Goal: Information Seeking & Learning: Learn about a topic

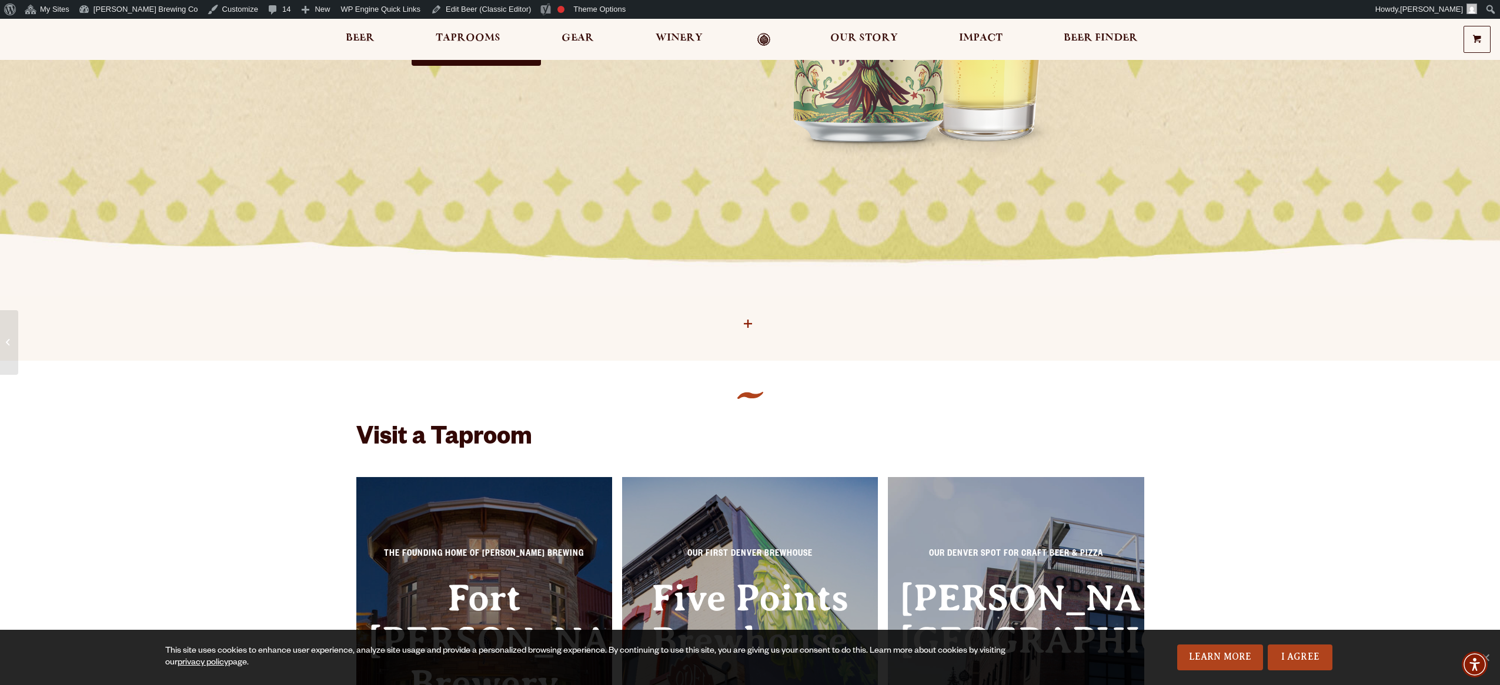
scroll to position [389, 0]
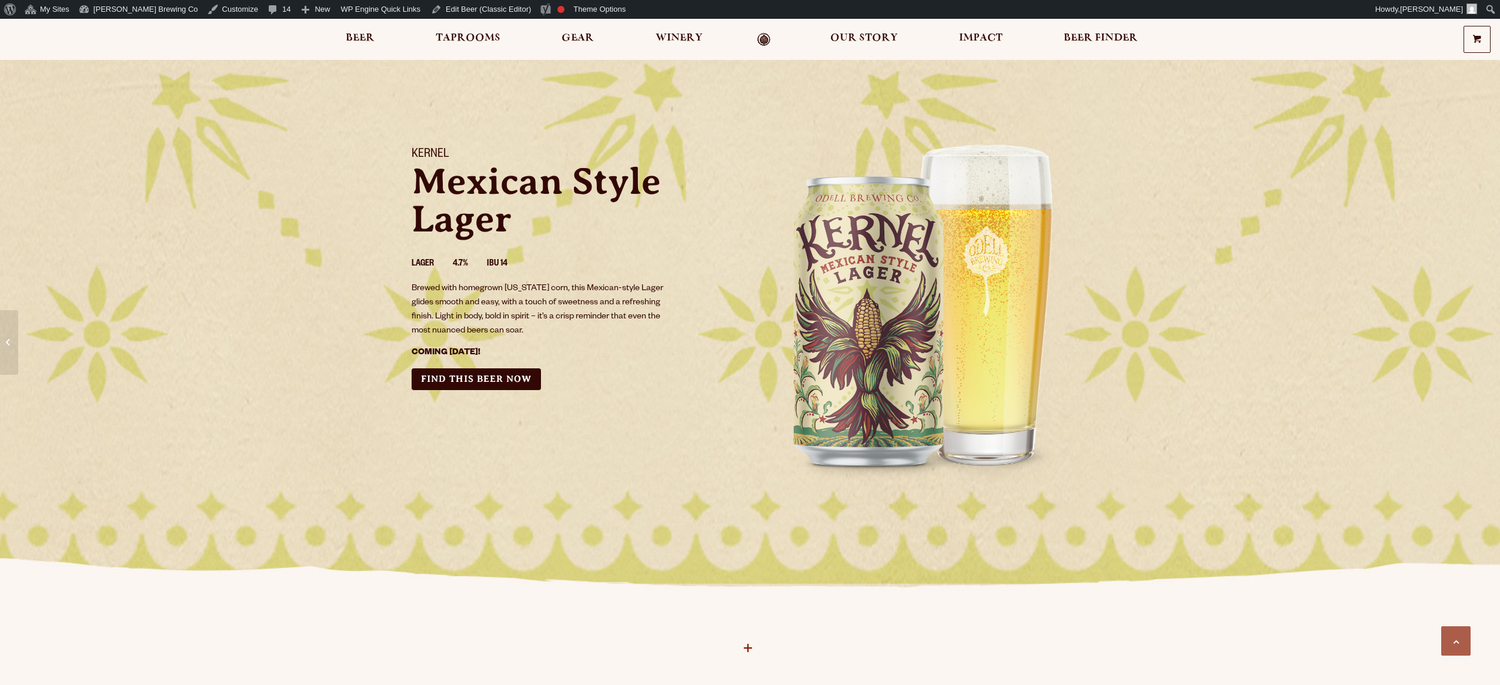
scroll to position [389, 0]
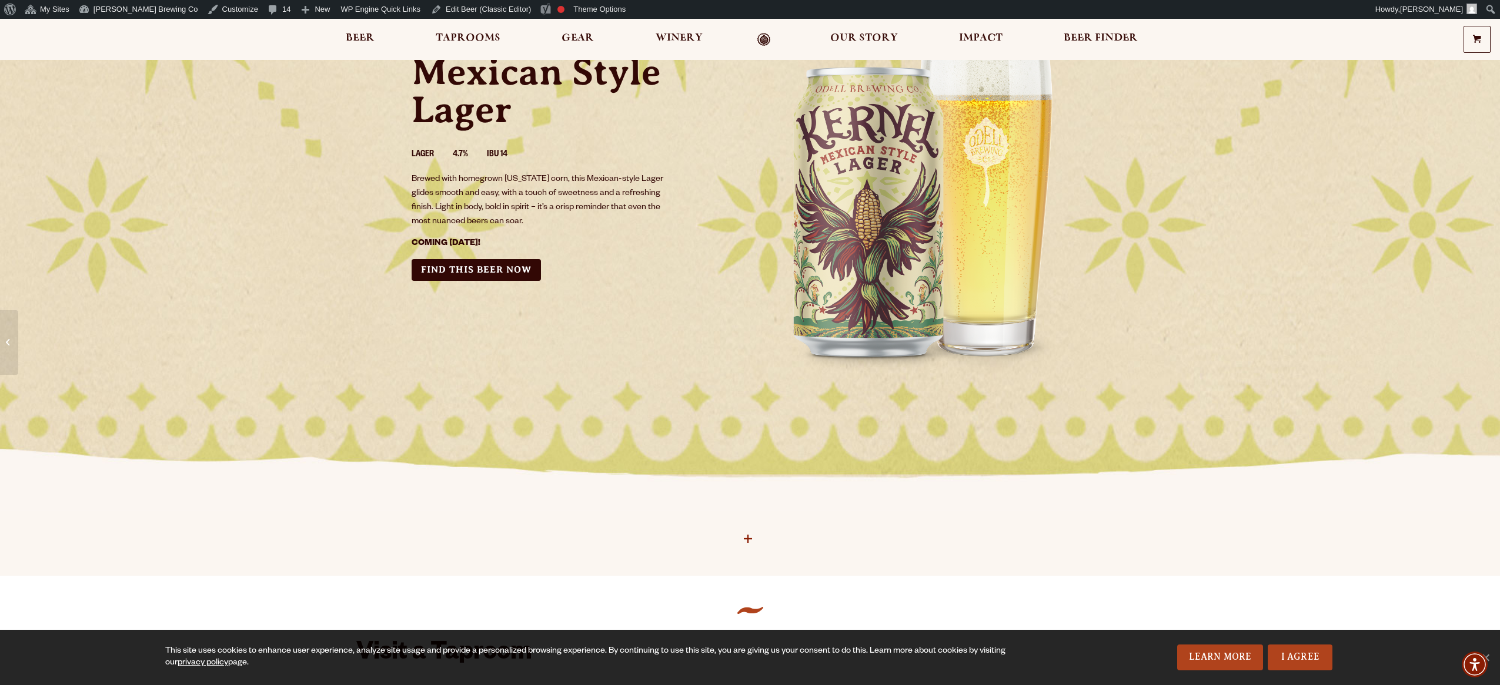
scroll to position [113, 0]
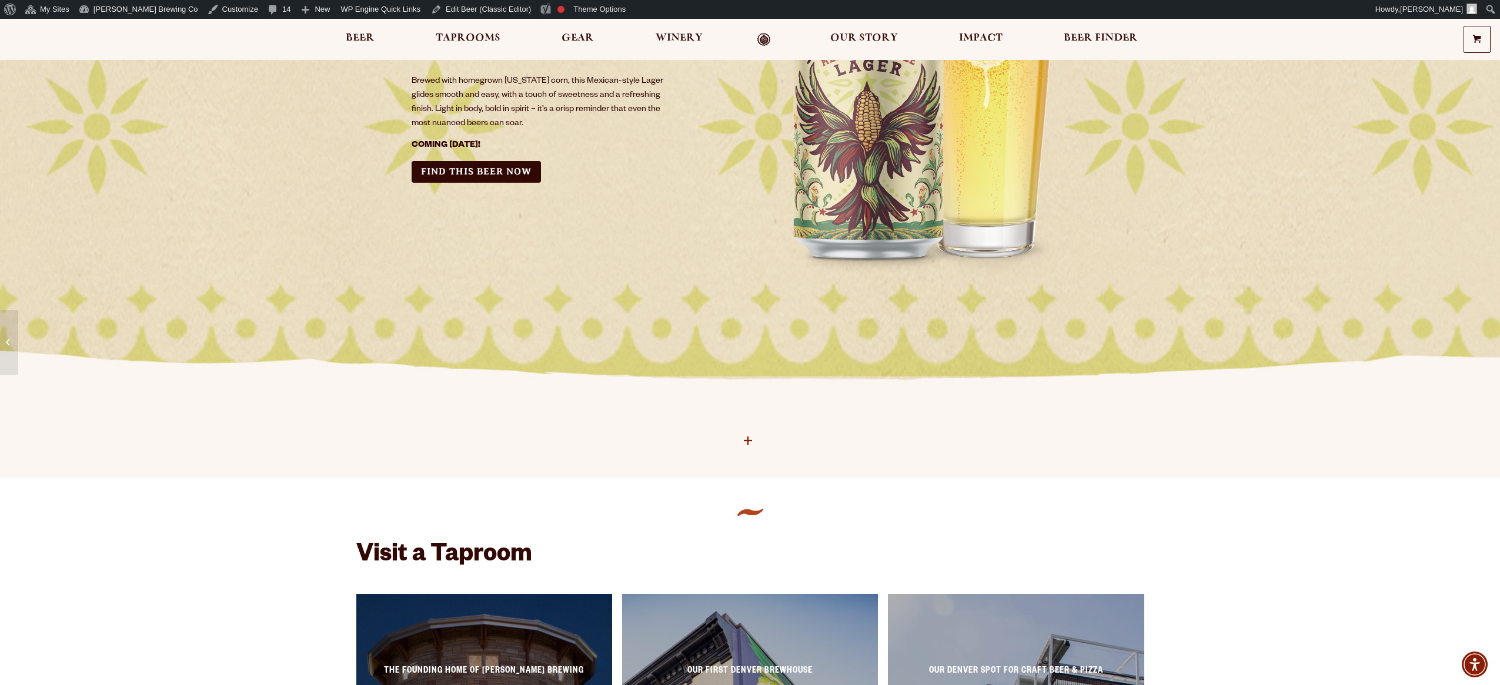
scroll to position [207, 0]
click at [746, 444] on icon "plus icon" at bounding box center [748, 441] width 8 height 8
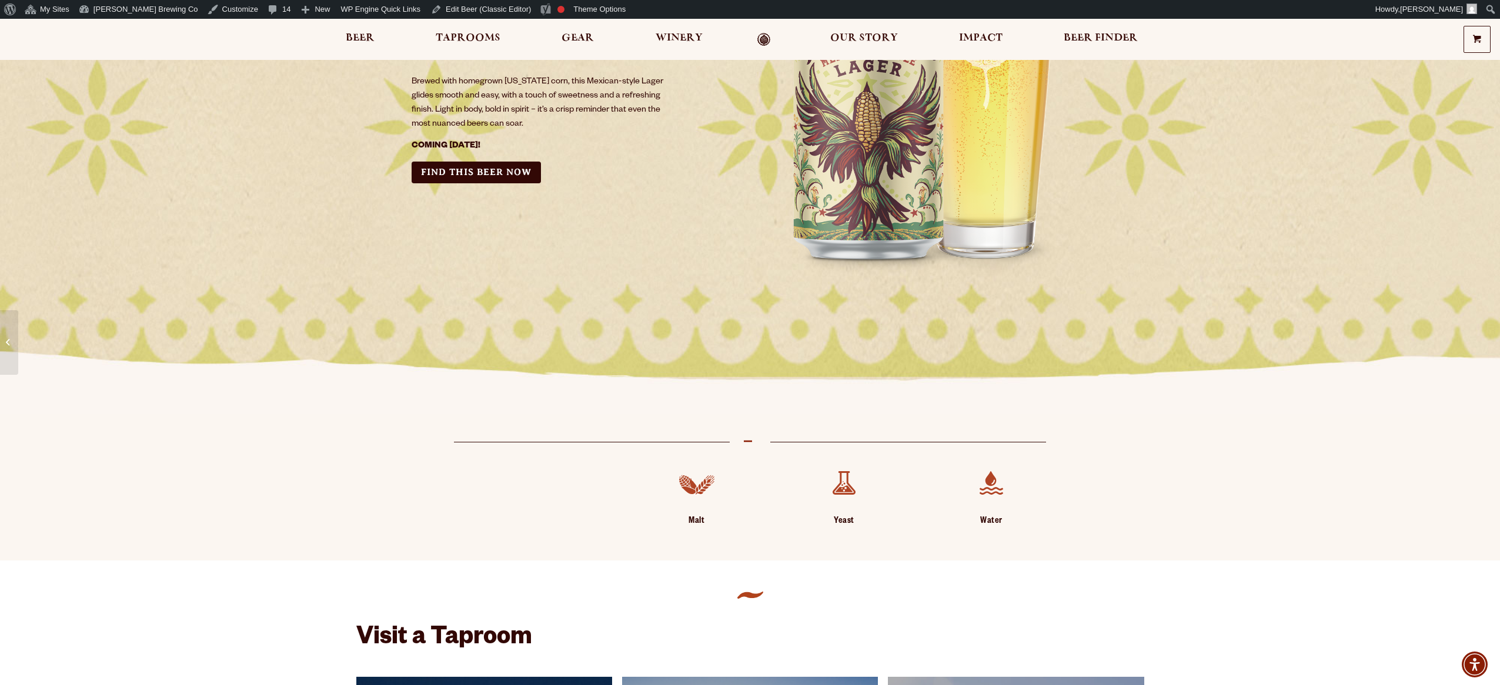
click at [688, 493] on img at bounding box center [697, 483] width 38 height 25
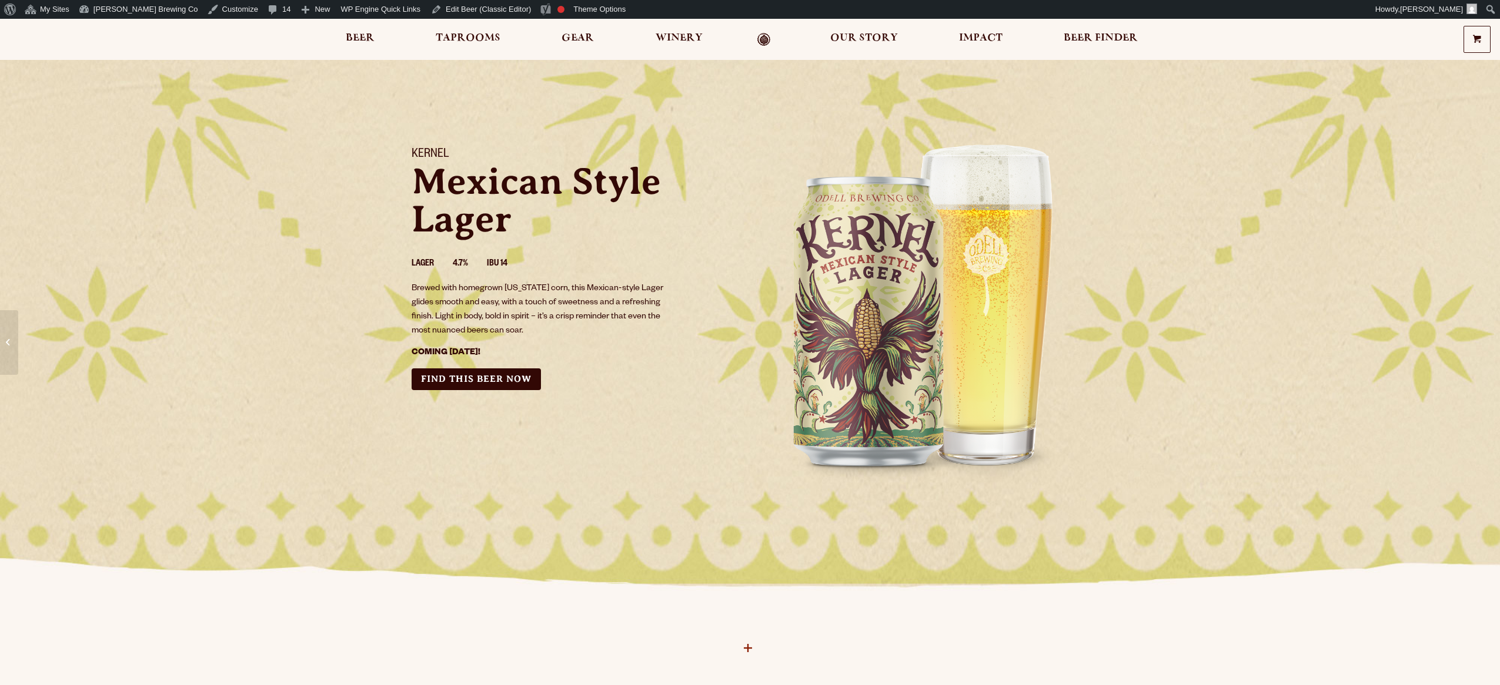
scroll to position [209, 0]
